Goal: Use online tool/utility: Utilize a website feature to perform a specific function

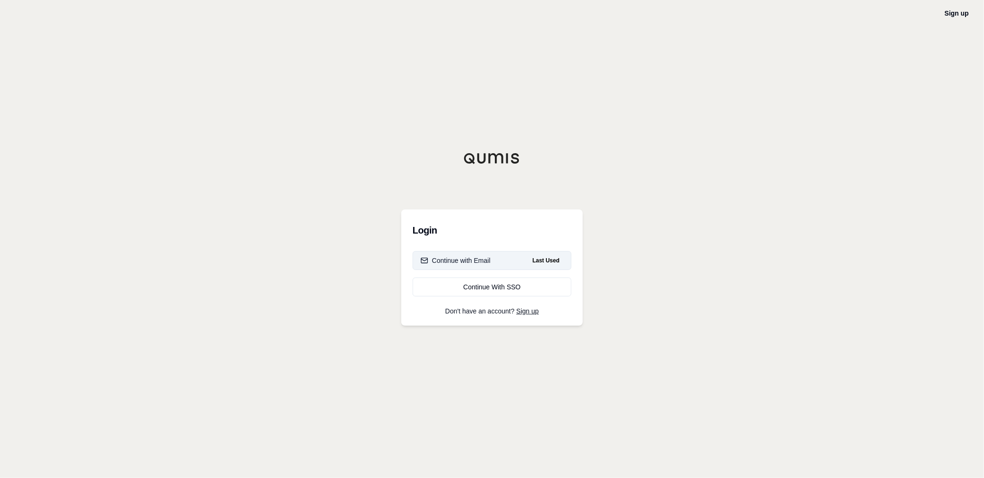
click at [466, 259] on div "Continue with Email" at bounding box center [455, 260] width 70 height 9
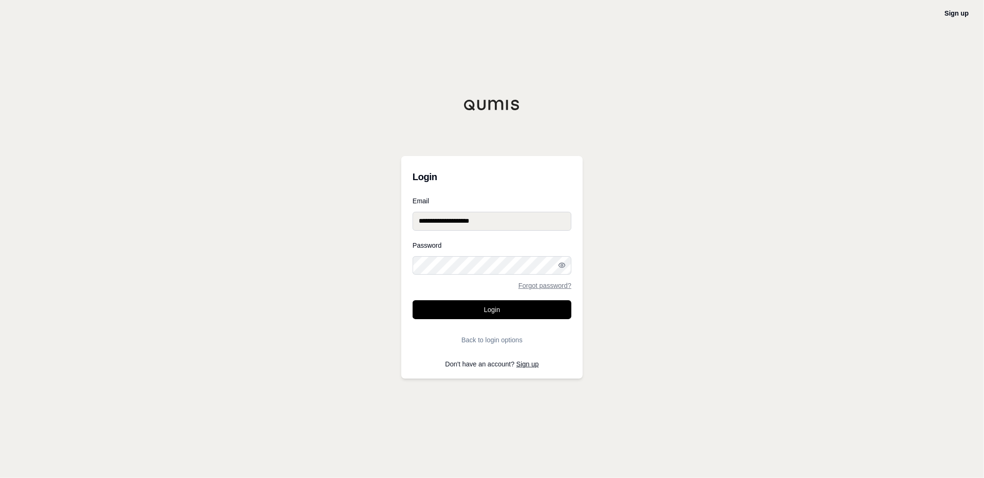
drag, startPoint x: 492, startPoint y: 307, endPoint x: 500, endPoint y: 313, distance: 10.1
click at [494, 308] on button "Login" at bounding box center [491, 309] width 159 height 19
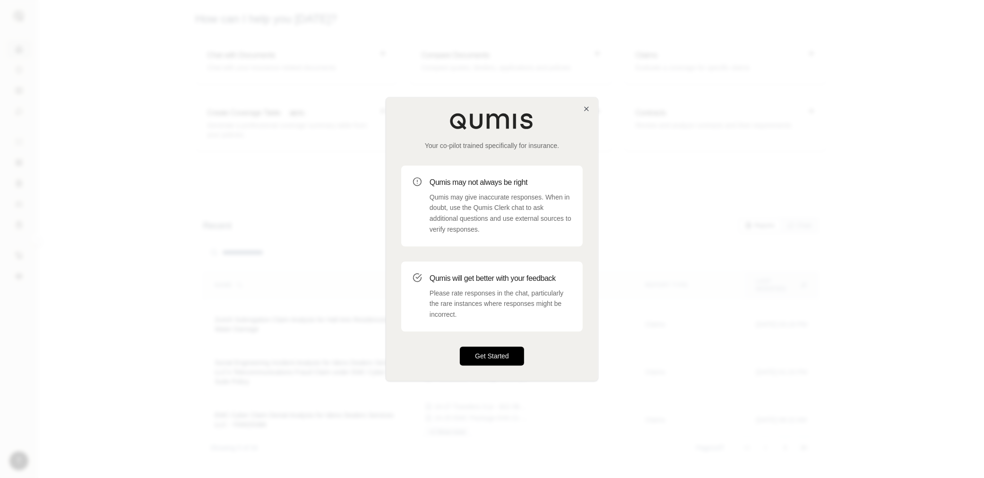
click at [497, 357] on button "Get Started" at bounding box center [492, 355] width 64 height 19
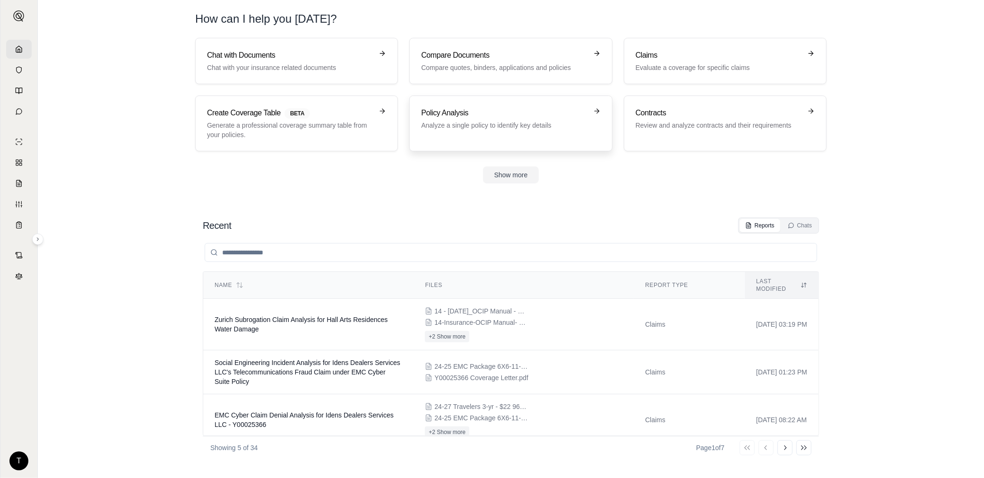
click at [505, 114] on h3 "Policy Analysis" at bounding box center [504, 112] width 166 height 11
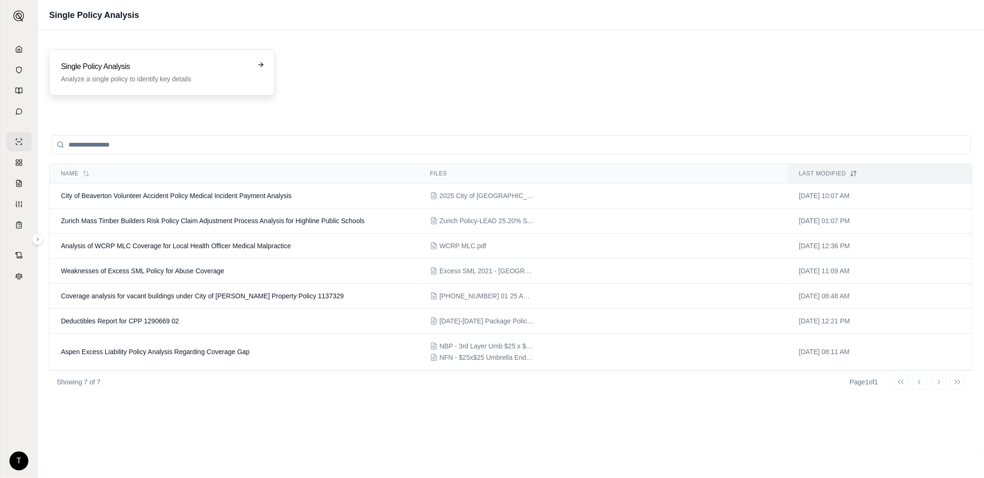
click at [134, 68] on h3 "Single Policy Analysis" at bounding box center [155, 66] width 188 height 11
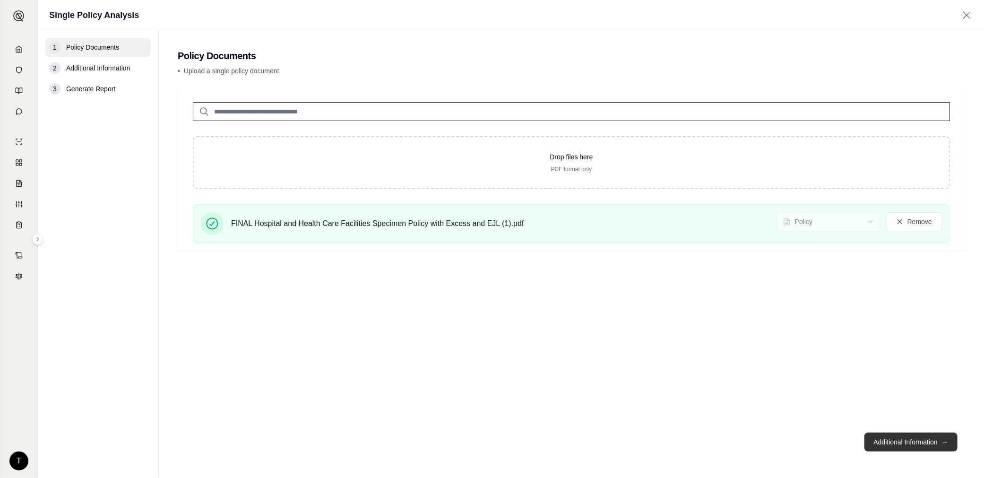
click at [908, 442] on button "Additional Information →" at bounding box center [910, 441] width 93 height 19
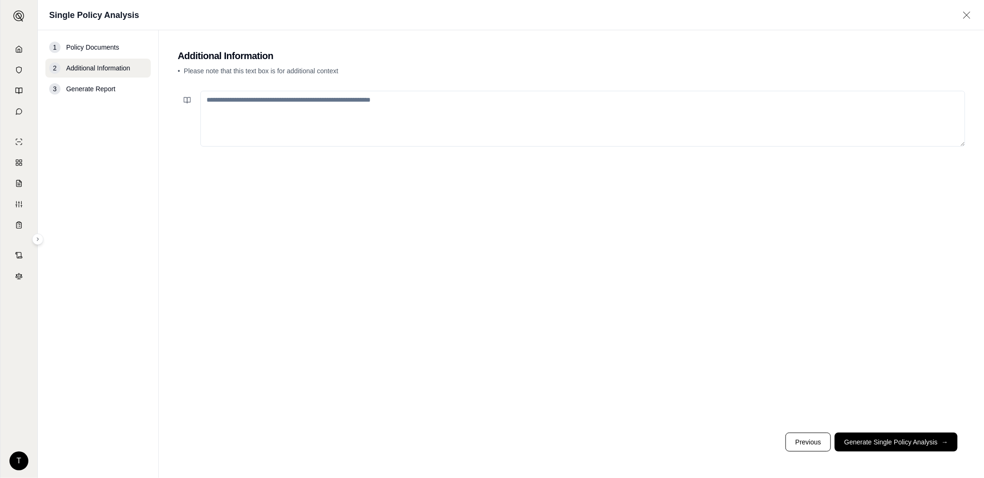
click at [231, 101] on textarea at bounding box center [582, 119] width 764 height 56
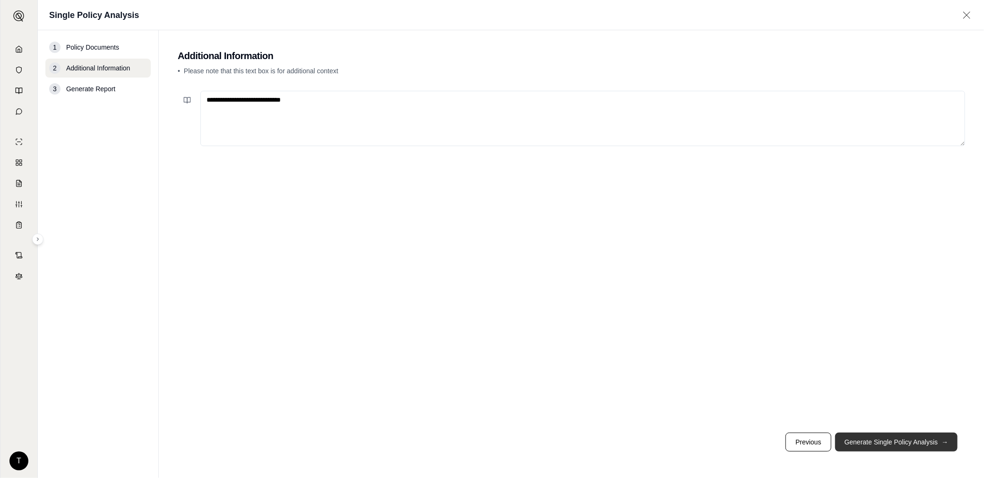
type textarea "**********"
click at [885, 438] on button "Generate Single Policy Analysis →" at bounding box center [896, 441] width 123 height 19
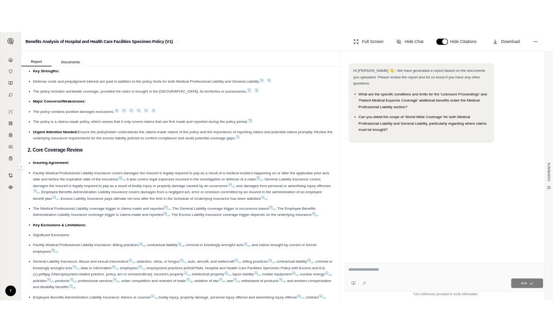
scroll to position [94, 0]
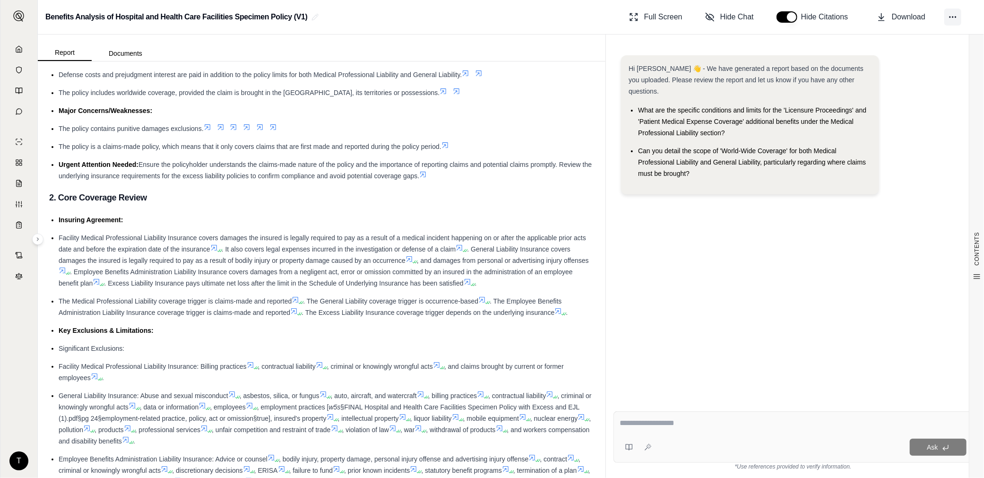
click at [949, 14] on icon at bounding box center [952, 16] width 9 height 9
drag, startPoint x: 809, startPoint y: 264, endPoint x: 635, endPoint y: 286, distance: 175.7
click at [777, 276] on div "Hi [PERSON_NAME] 👋 - We have generated a report based on the documents you uplo…" at bounding box center [792, 222] width 359 height 348
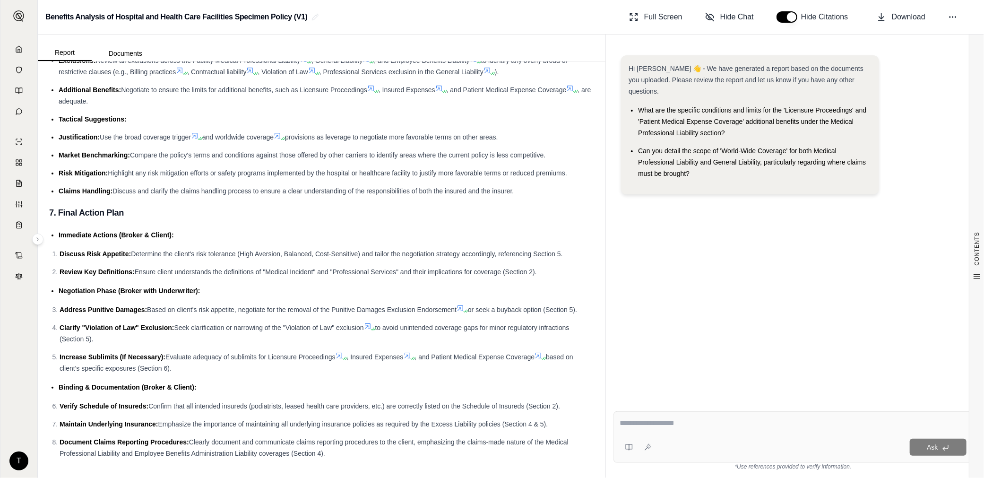
scroll to position [2439, 0]
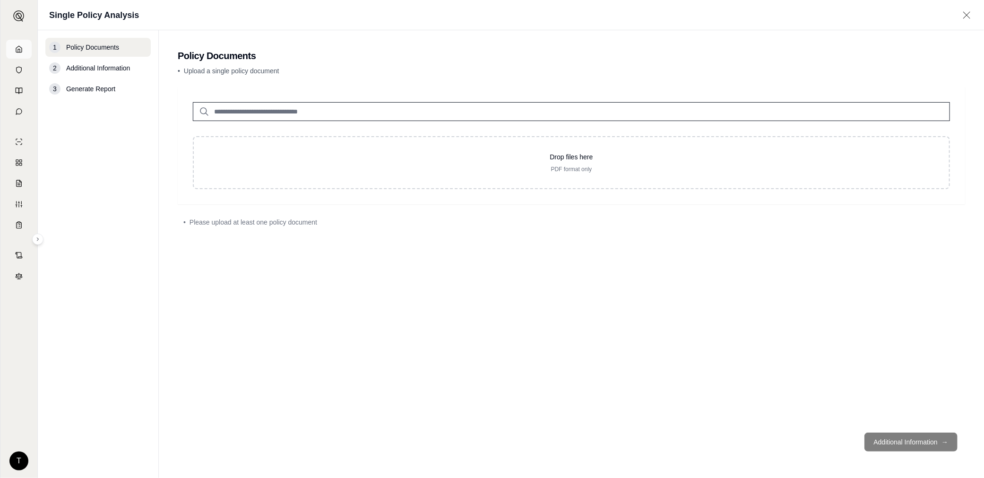
click at [18, 49] on polyline at bounding box center [19, 50] width 2 height 3
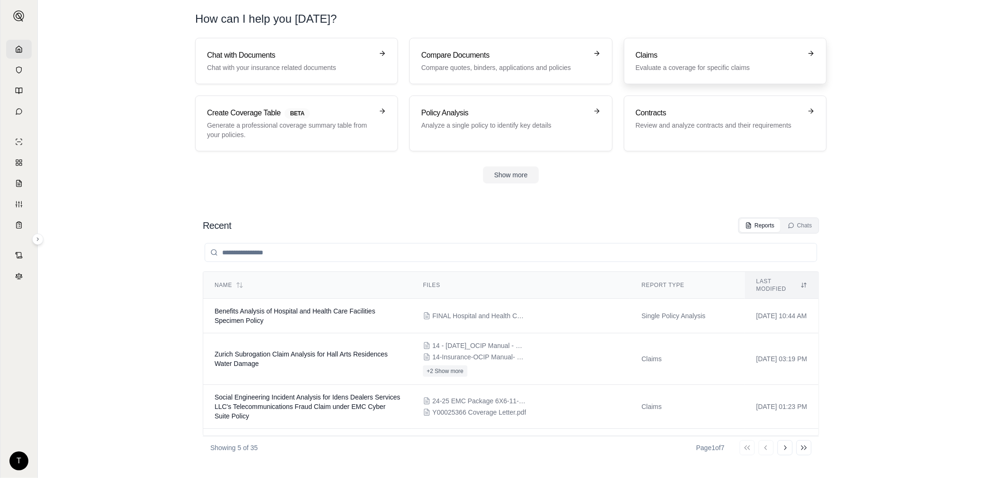
click at [678, 57] on h3 "Claims" at bounding box center [718, 55] width 166 height 11
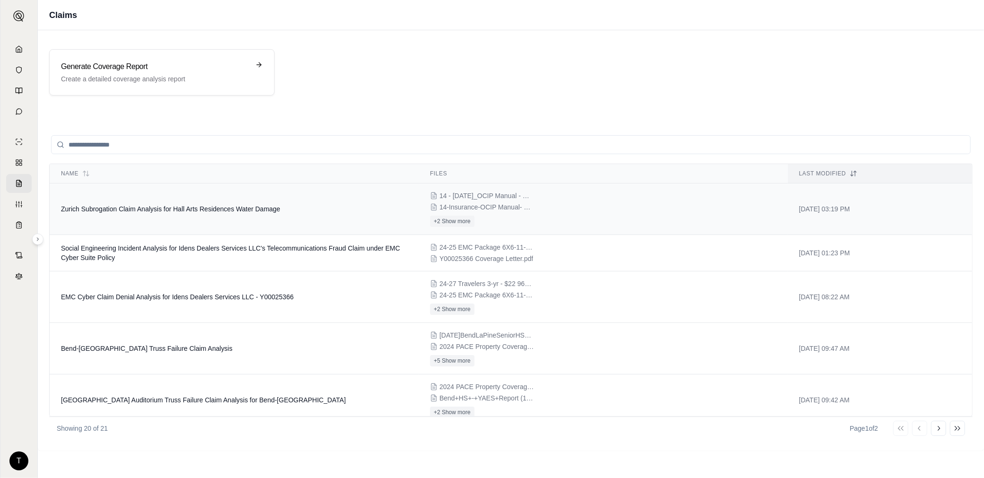
click at [138, 208] on span "Zurich Subrogation Claim Analysis for Hall Arts Residences Water Damage" at bounding box center [170, 209] width 219 height 8
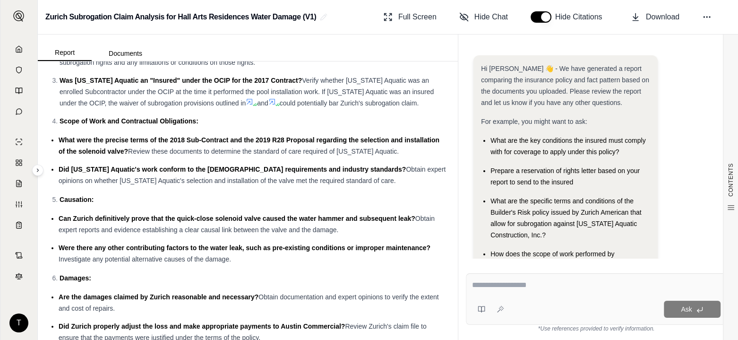
scroll to position [1827, 0]
